Goal: Register for event/course

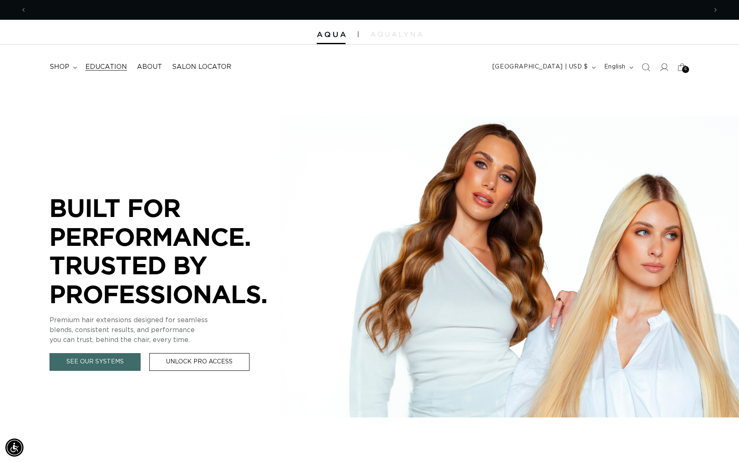
scroll to position [0, 680]
click at [99, 66] on span "Education" at bounding box center [106, 67] width 42 height 9
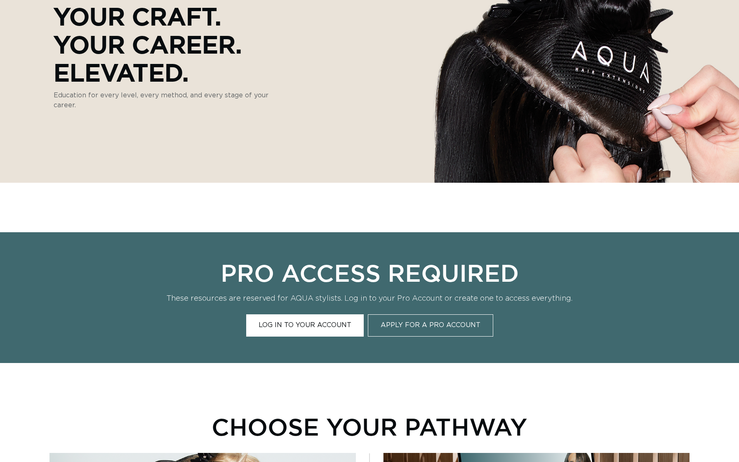
scroll to position [368, 0]
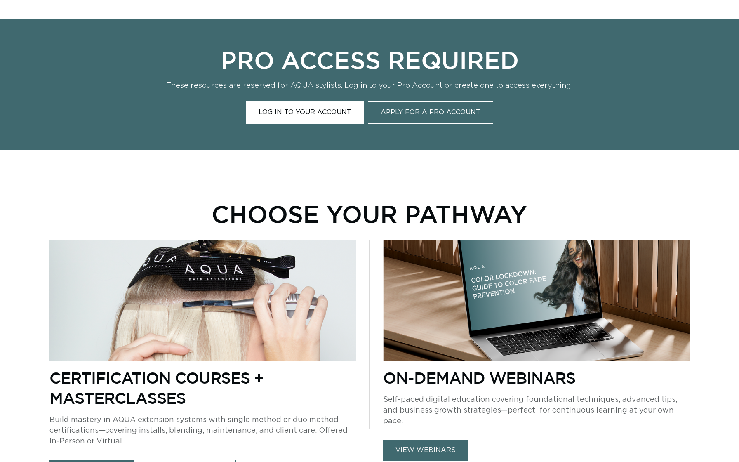
click at [321, 115] on link "Log In to Your Account" at bounding box center [304, 112] width 117 height 22
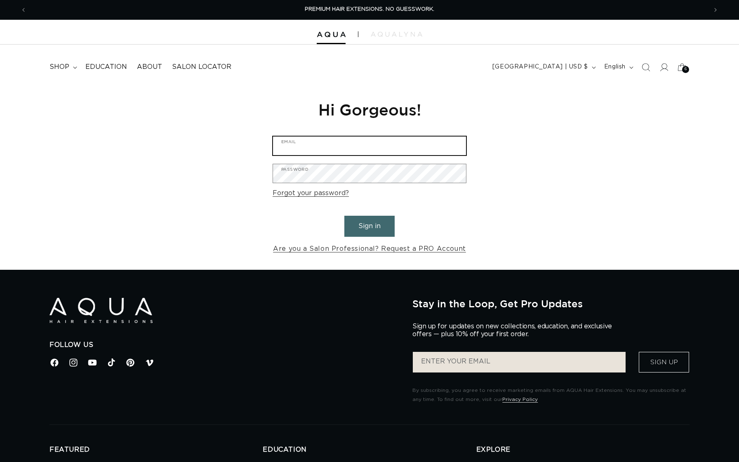
click at [362, 140] on input "Email" at bounding box center [369, 145] width 193 height 19
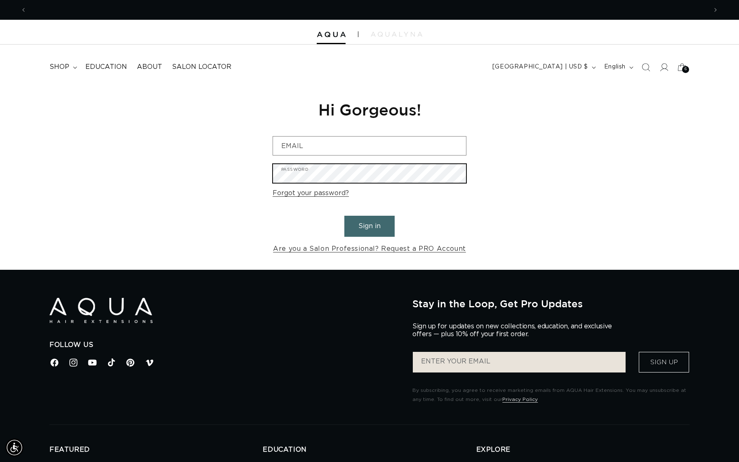
scroll to position [0, 680]
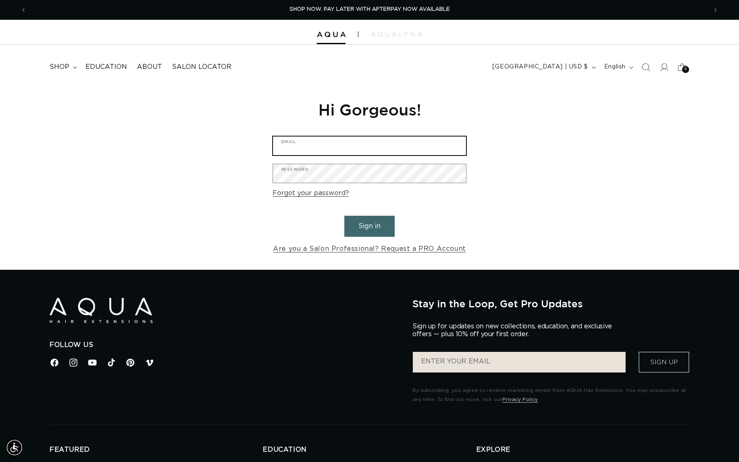
click at [366, 152] on input "Email" at bounding box center [369, 145] width 193 height 19
type input "hi@aquahairextensions.com"
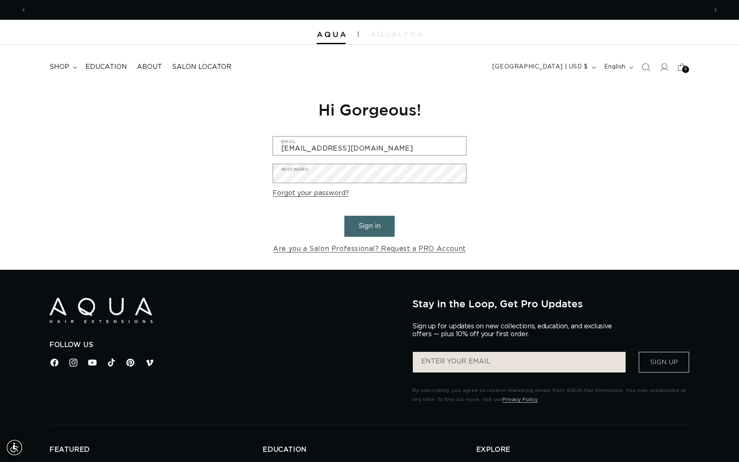
scroll to position [0, 1360]
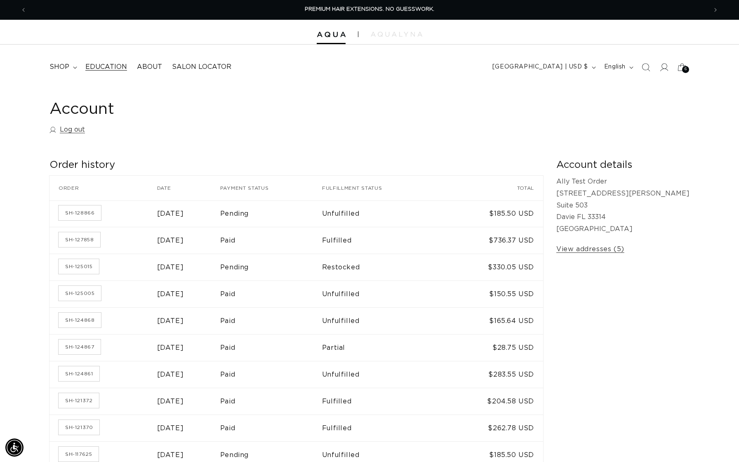
click at [85, 67] on span "Education" at bounding box center [106, 67] width 42 height 9
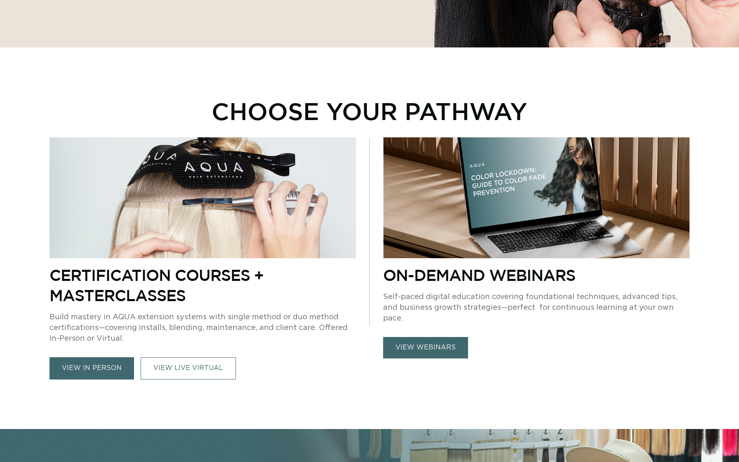
scroll to position [308, 0]
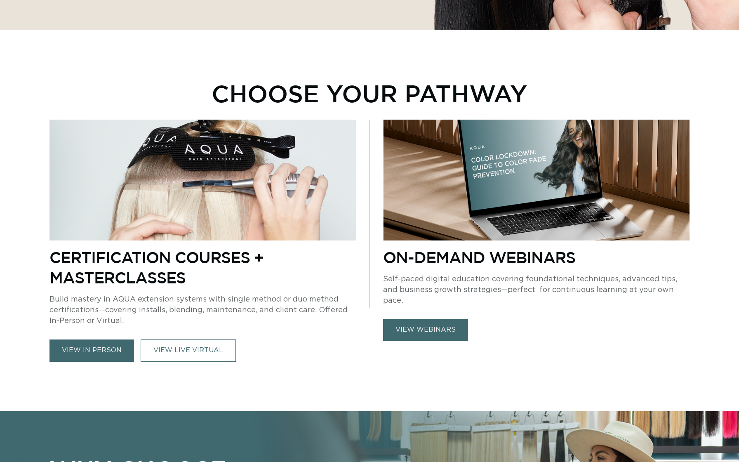
click at [102, 356] on link "view in person" at bounding box center [91, 350] width 84 height 22
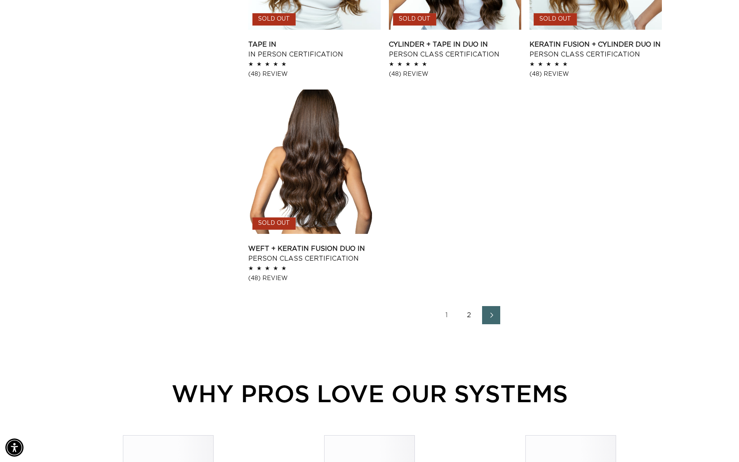
click at [467, 312] on link "2" at bounding box center [469, 315] width 18 height 18
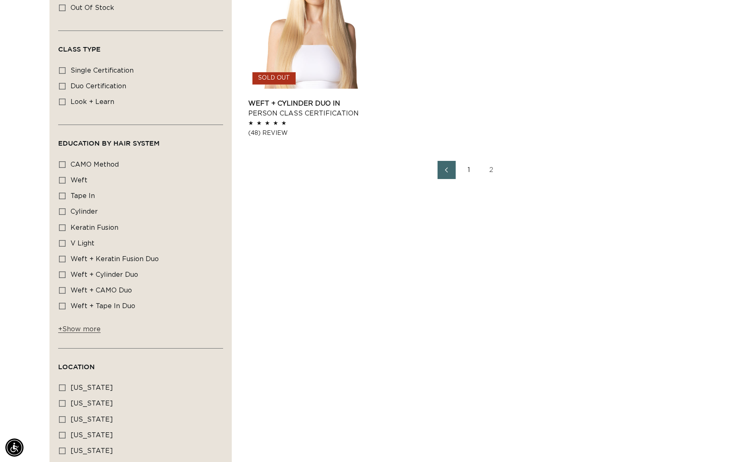
scroll to position [350, 0]
click at [447, 176] on link "Previous page" at bounding box center [446, 171] width 18 height 18
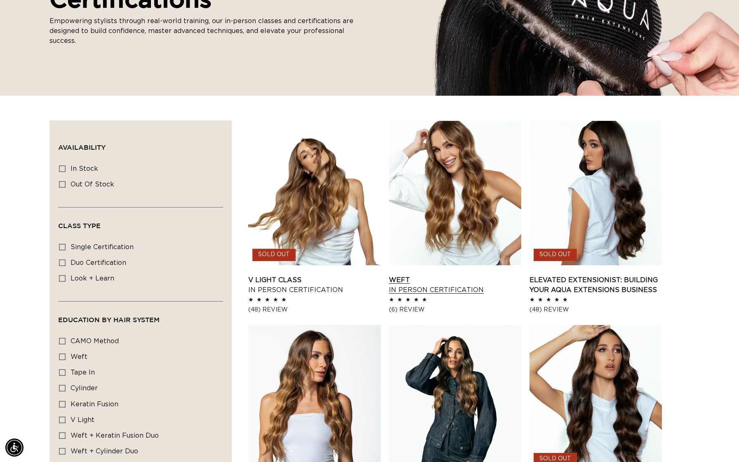
scroll to position [250, 0]
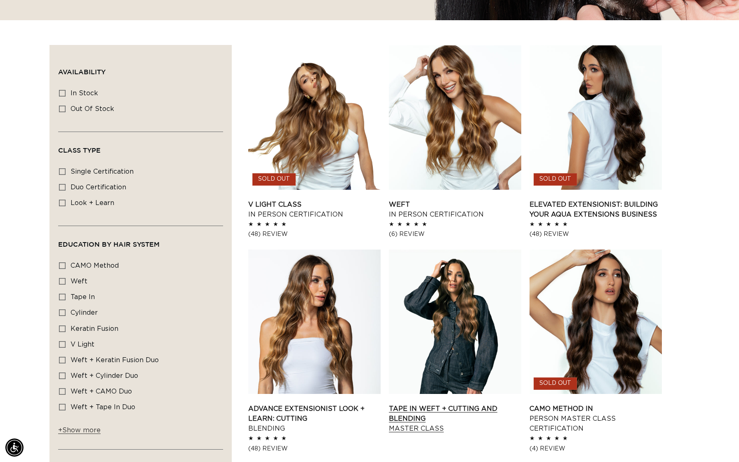
click at [429, 403] on link "Tape In Weft + Cutting and Blending Master Class" at bounding box center [455, 418] width 132 height 30
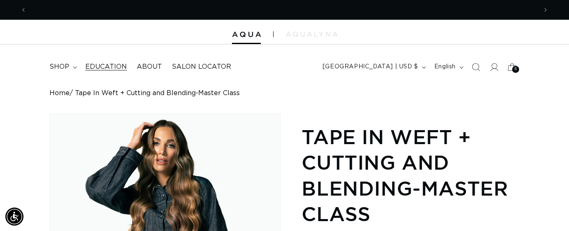
click at [102, 69] on span "Education" at bounding box center [106, 67] width 42 height 9
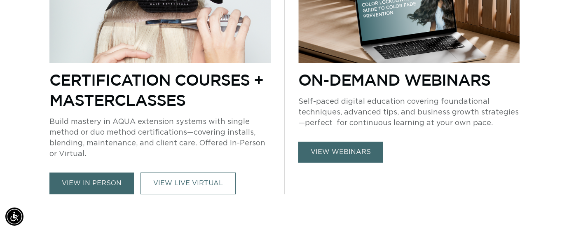
scroll to position [399, 0]
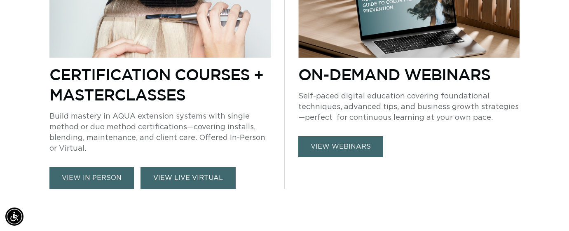
click at [211, 177] on link "VIEW LIVE VIRTUAL" at bounding box center [188, 178] width 95 height 22
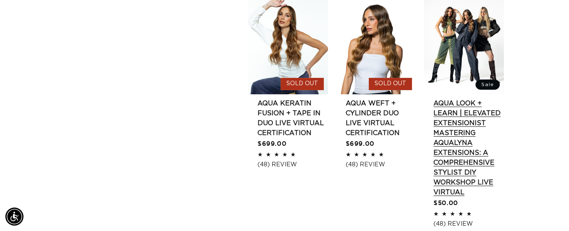
scroll to position [0, 511]
click at [472, 99] on link "AQUA Look + Learn | Elevated Extensionist MASTERING AQUALYNA EXTENSIONS: A COMP…" at bounding box center [469, 148] width 70 height 99
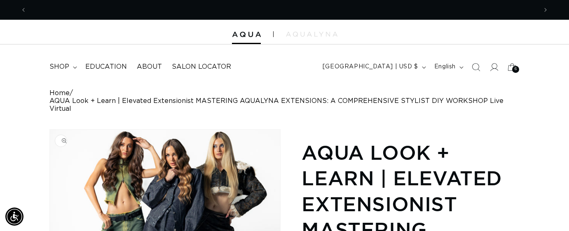
scroll to position [0, 1021]
click at [105, 73] on link "Education" at bounding box center [106, 67] width 52 height 19
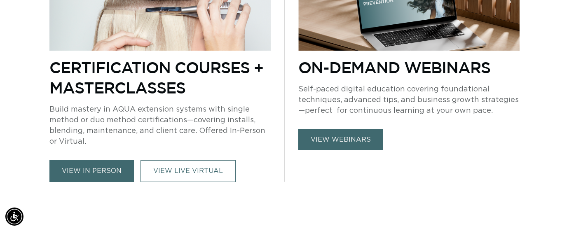
scroll to position [412, 0]
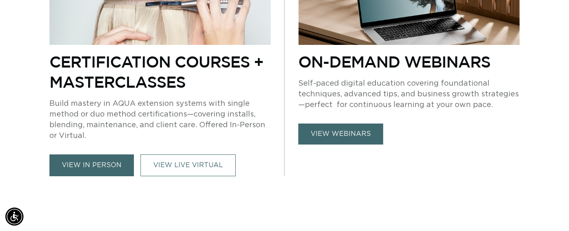
click at [113, 164] on link "view in person" at bounding box center [91, 166] width 84 height 22
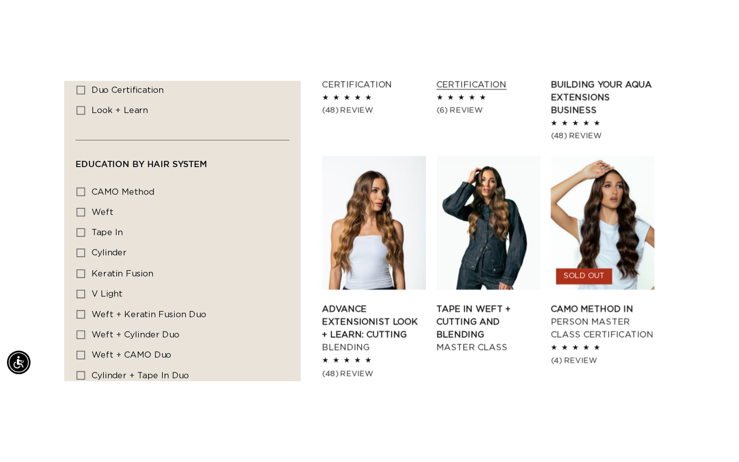
scroll to position [454, 0]
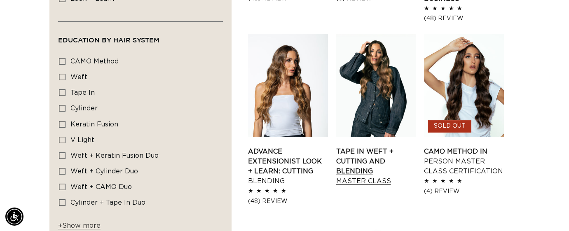
click at [387, 147] on link "Tape In Weft + Cutting and Blending Master Class" at bounding box center [376, 167] width 80 height 40
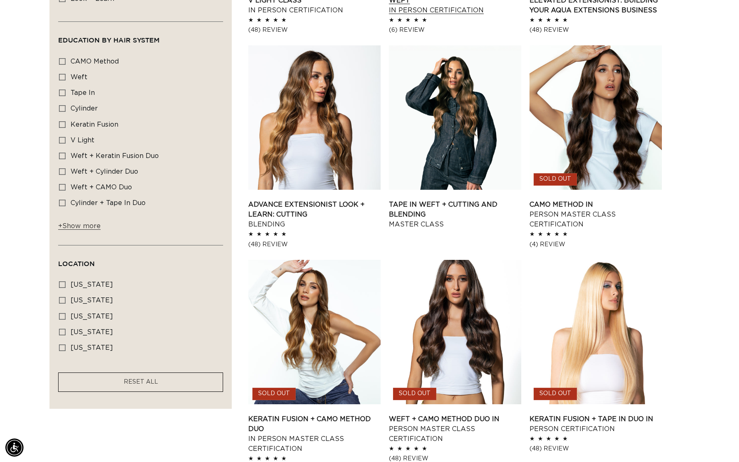
scroll to position [0, 0]
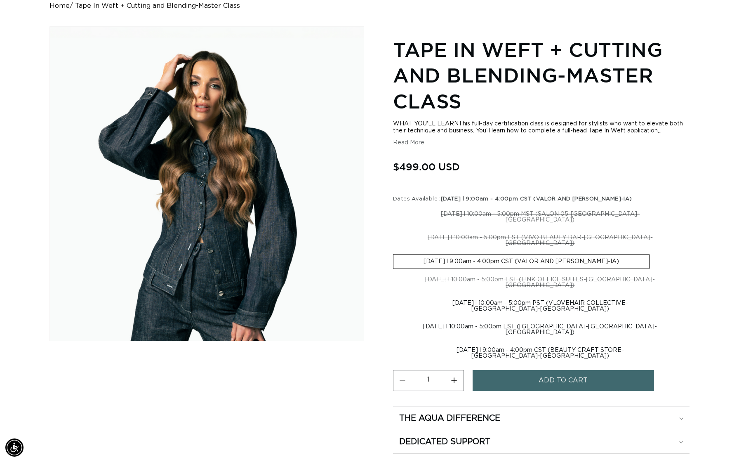
scroll to position [0, 680]
click at [505, 231] on label "[DATE] l 9:00am - 4:00pm CST (BEAUTY CRAFT STORE-[GEOGRAPHIC_DATA]-[GEOGRAPHIC_…" at bounding box center [540, 353] width 294 height 20
click at [569, 231] on input "[DATE] l 9:00am - 4:00pm CST (BEAUTY CRAFT STORE-[GEOGRAPHIC_DATA]-[GEOGRAPHIC_…" at bounding box center [691, 318] width 0 height 0
radio input "true"
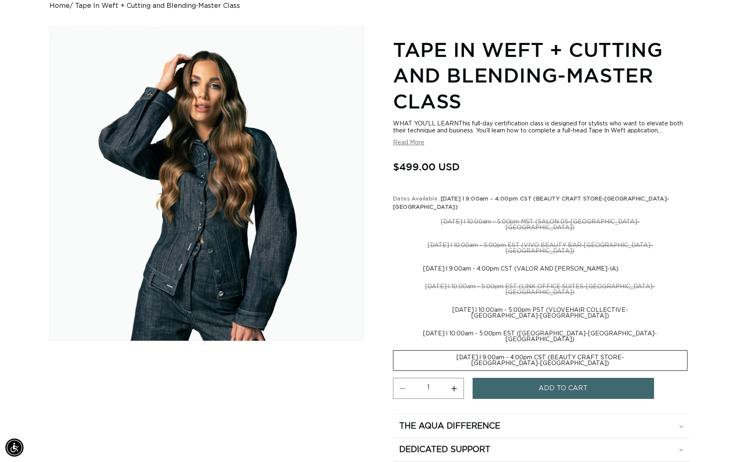
click at [509, 231] on label "[DATE] l 9:00am - 4:00pm CST (VALOR AND [PERSON_NAME]-IA) Variant sold out or u…" at bounding box center [521, 269] width 256 height 14
click at [569, 231] on input "[DATE] l 9:00am - 4:00pm CST (VALOR AND [PERSON_NAME]-IA) Variant sold out or u…" at bounding box center [691, 237] width 0 height 0
radio input "true"
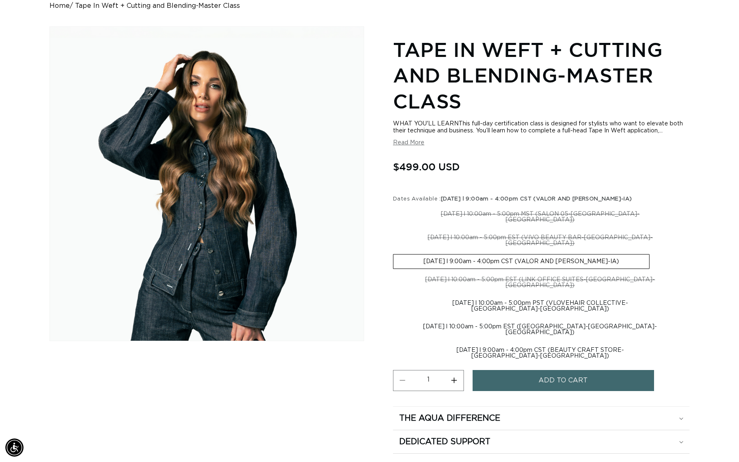
click at [502, 231] on label "[DATE] l 10:00am - 5:00pm PST (VLOVEHAIR COLLECTIVE-[GEOGRAPHIC_DATA]-[GEOGRAPH…" at bounding box center [540, 306] width 294 height 20
click at [569, 231] on input "[DATE] l 10:00am - 5:00pm PST (VLOVEHAIR COLLECTIVE-[GEOGRAPHIC_DATA]-[GEOGRAPH…" at bounding box center [691, 271] width 0 height 0
radio input "true"
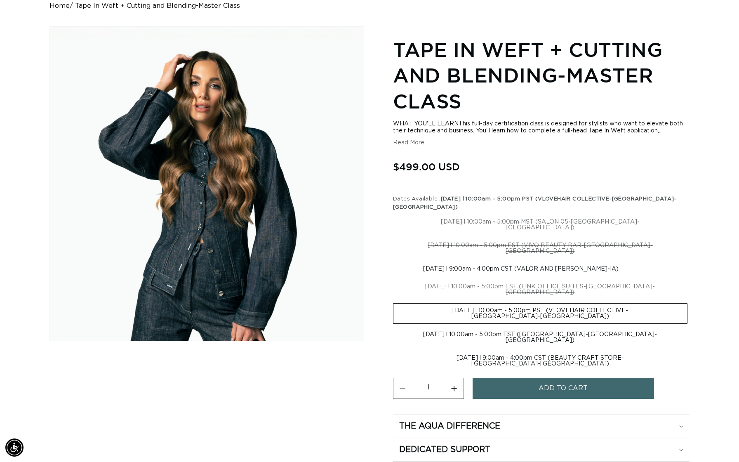
click at [504, 231] on label "[DATE] l 9:00am - 4:00pm CST (BEAUTY CRAFT STORE-[GEOGRAPHIC_DATA]-[GEOGRAPHIC_…" at bounding box center [540, 361] width 294 height 20
click at [569, 231] on input "[DATE] l 9:00am - 4:00pm CST (BEAUTY CRAFT STORE-[GEOGRAPHIC_DATA]-[GEOGRAPHIC_…" at bounding box center [691, 326] width 0 height 0
radio input "true"
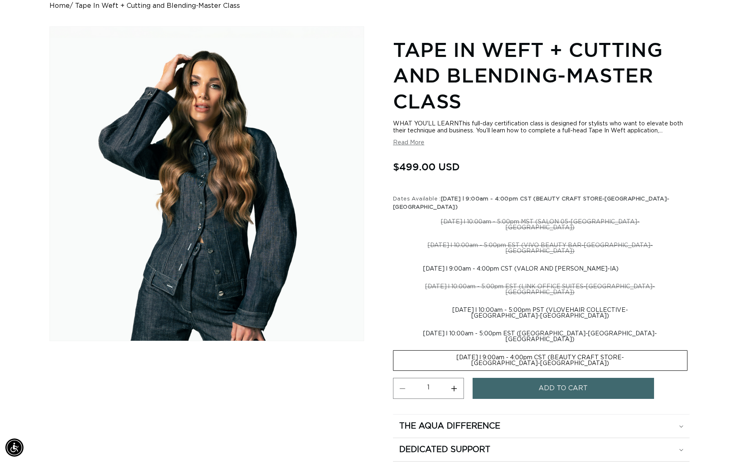
scroll to position [0, 680]
